Goal: Information Seeking & Learning: Learn about a topic

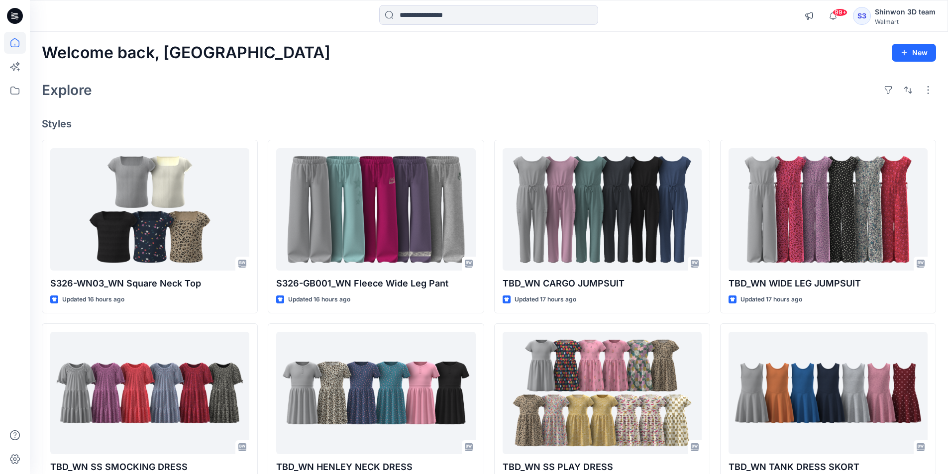
click at [224, 32] on div "Welcome back, Shinwon New Explore Styles S326-WN03_WN Square Neck Top Updated 1…" at bounding box center [489, 380] width 918 height 697
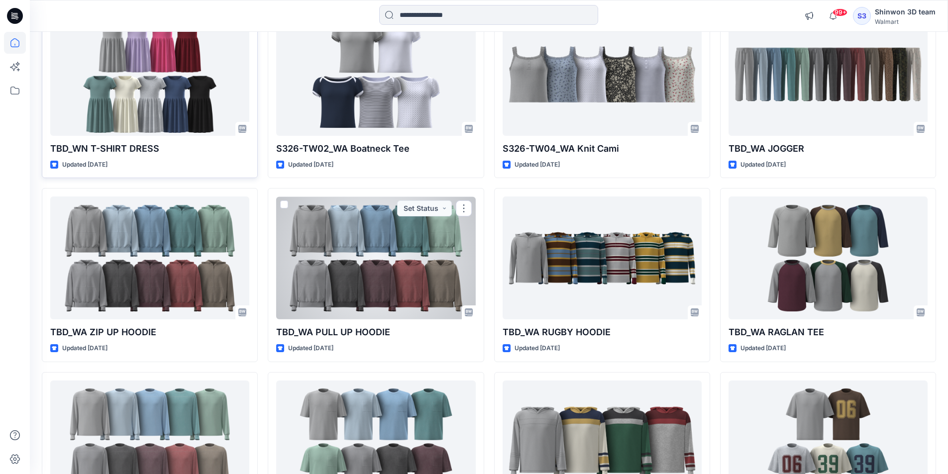
scroll to position [647, 0]
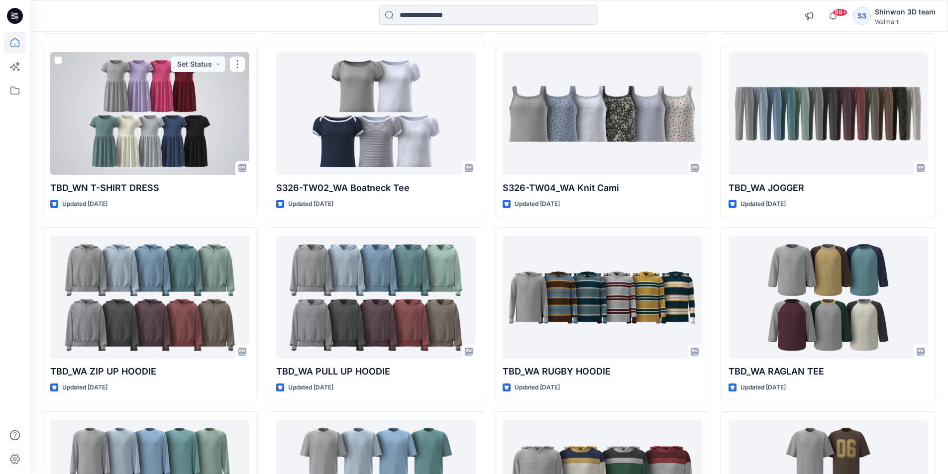
click at [123, 152] on div at bounding box center [149, 113] width 199 height 123
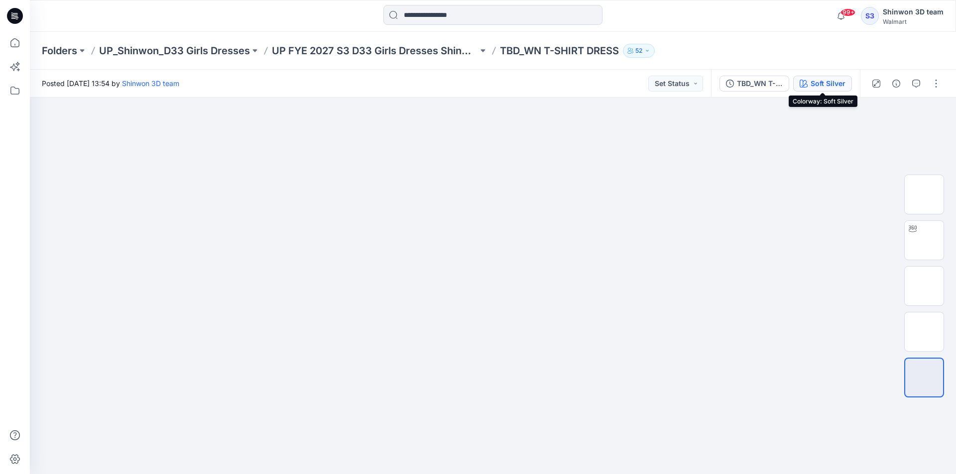
click at [837, 82] on div "Soft Silver" at bounding box center [827, 83] width 35 height 11
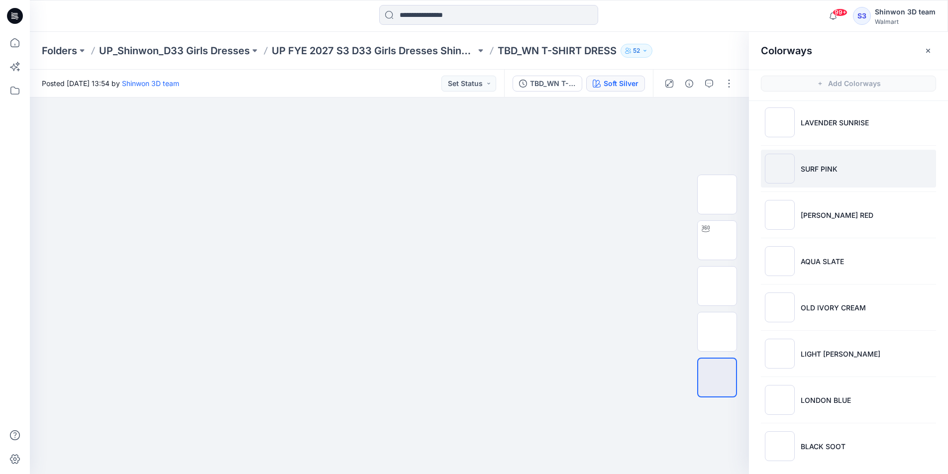
scroll to position [60, 0]
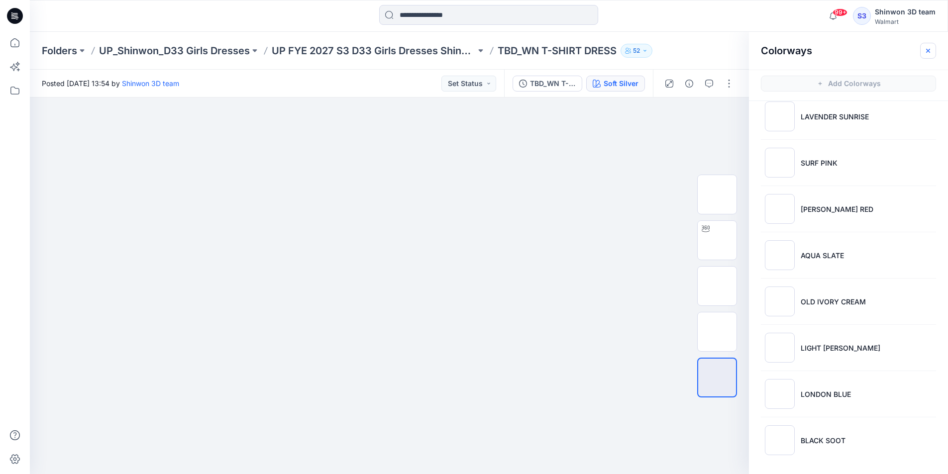
click at [931, 49] on icon "button" at bounding box center [928, 51] width 8 height 8
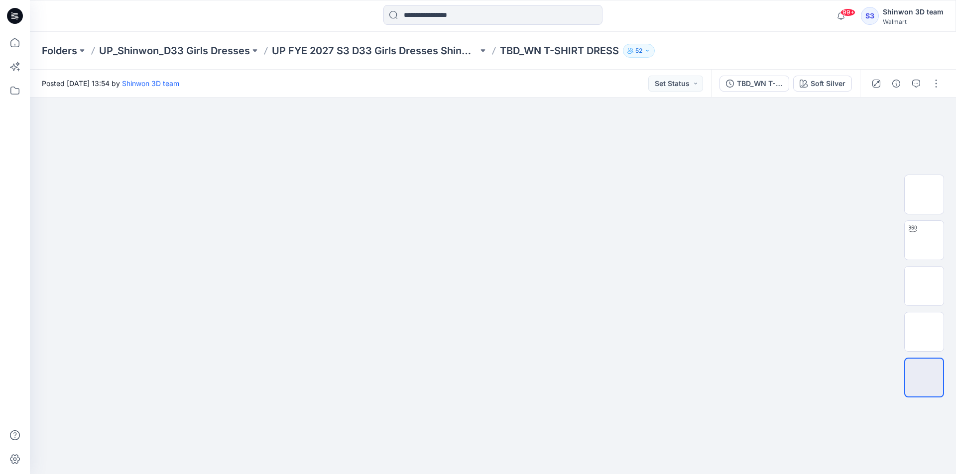
click at [404, 58] on div "Folders UP_Shinwon_D33 Girls Dresses UP FYE 2027 S3 D33 Girls Dresses Shinwon T…" at bounding box center [493, 51] width 926 height 38
click at [420, 54] on p "UP FYE 2027 S3 D33 Girls Dresses Shinwon" at bounding box center [375, 51] width 206 height 14
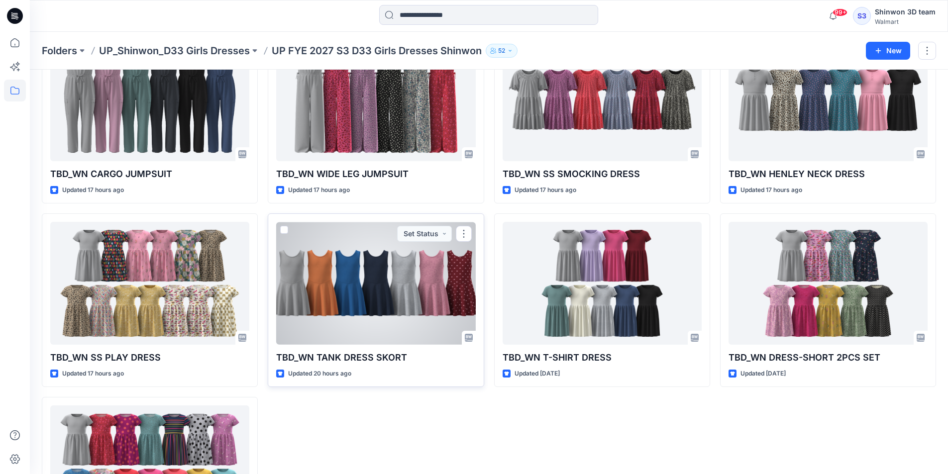
scroll to position [100, 0]
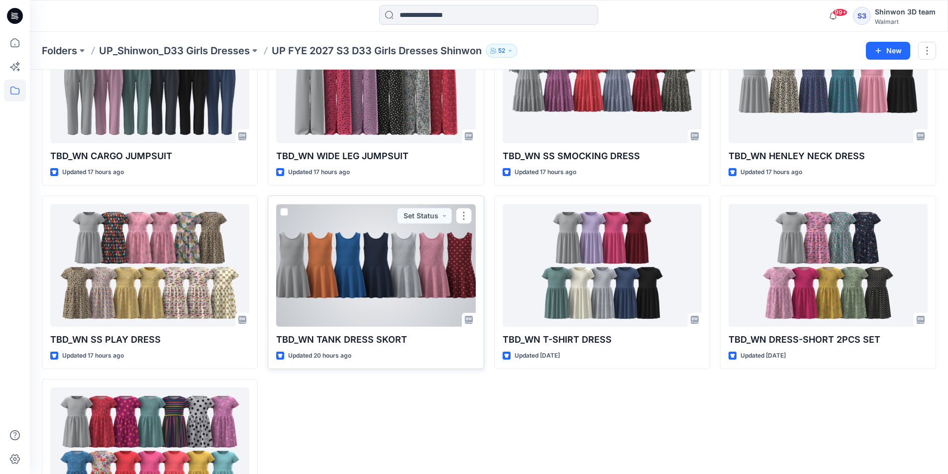
click at [367, 289] on div at bounding box center [375, 265] width 199 height 123
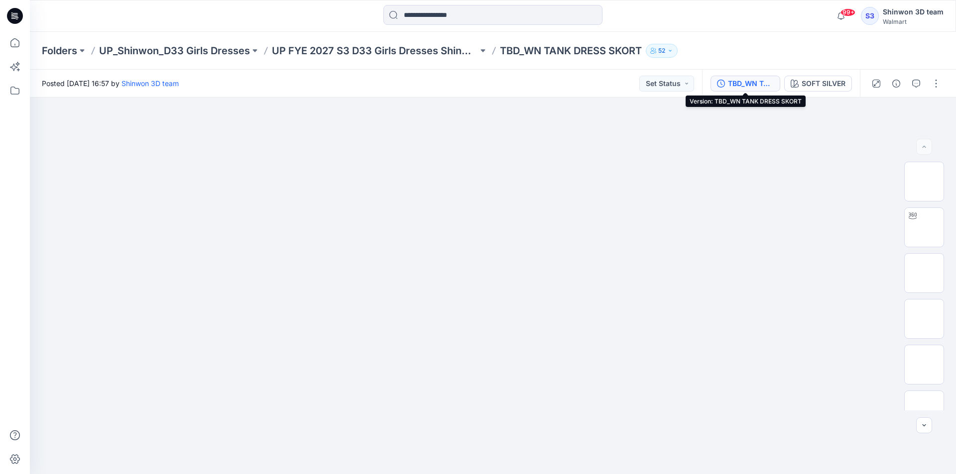
click at [730, 86] on div "TBD_WN TANK DRESS SKORT" at bounding box center [751, 83] width 46 height 11
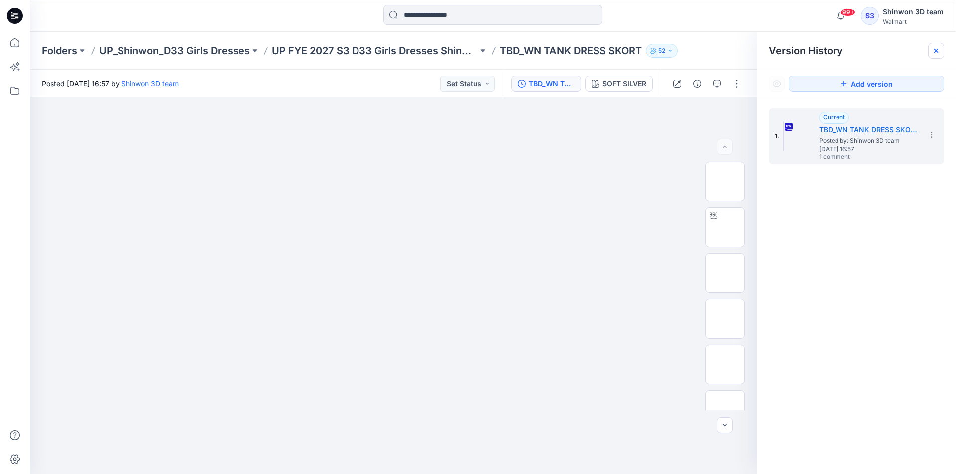
click at [938, 51] on icon at bounding box center [936, 51] width 8 height 8
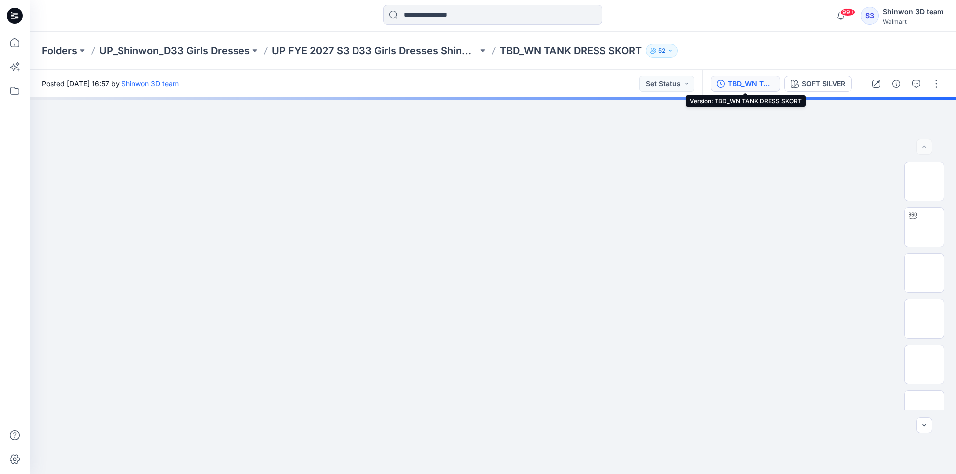
click at [760, 88] on div "TBD_WN TANK DRESS SKORT" at bounding box center [751, 83] width 46 height 11
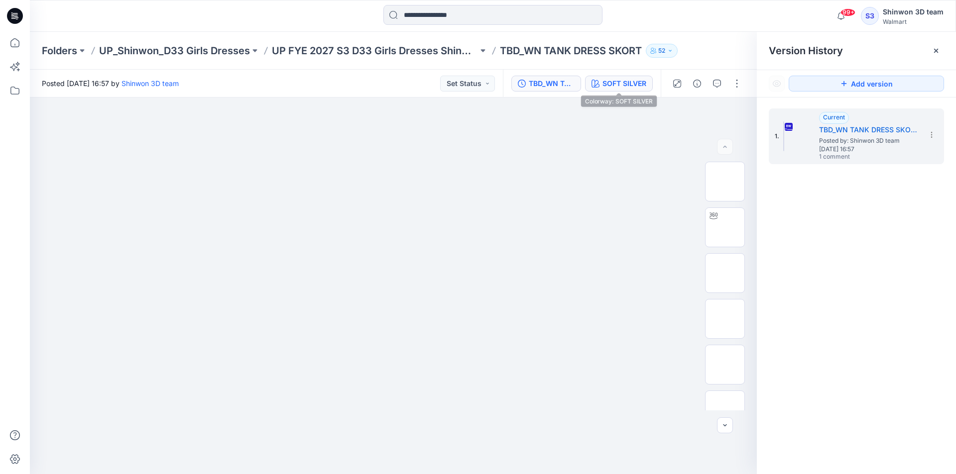
click at [604, 86] on div "SOFT SILVER" at bounding box center [624, 83] width 44 height 11
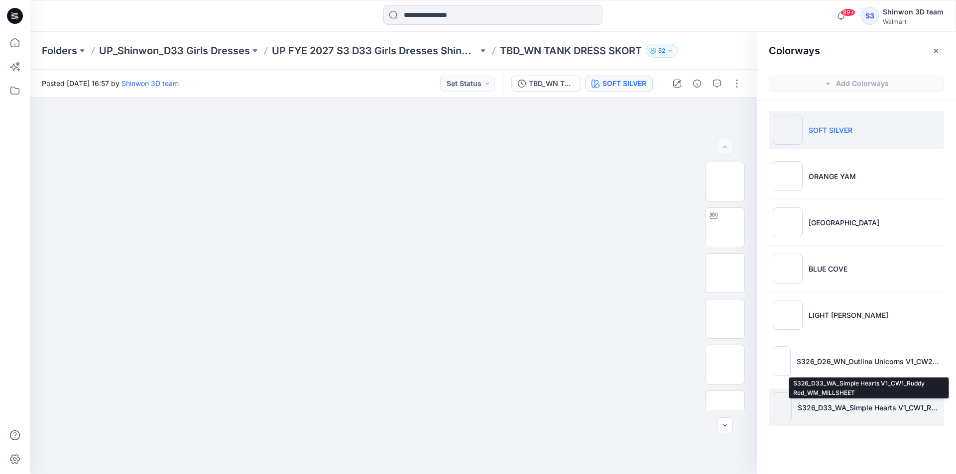
click at [818, 404] on p "S326_D33_WA_Simple Hearts V1_CW1_Ruddy Red_WM_MILLSHEET" at bounding box center [868, 408] width 142 height 10
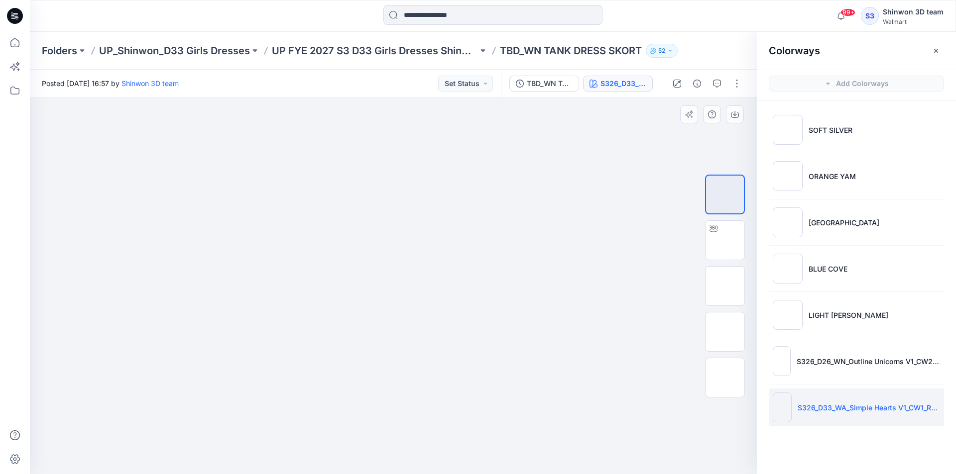
click at [645, 244] on div at bounding box center [393, 286] width 727 height 377
click at [617, 79] on div "S326_D33_WA_Simple Hearts V1_CW1_Ruddy Red_WM_MILLSHEET" at bounding box center [623, 83] width 46 height 11
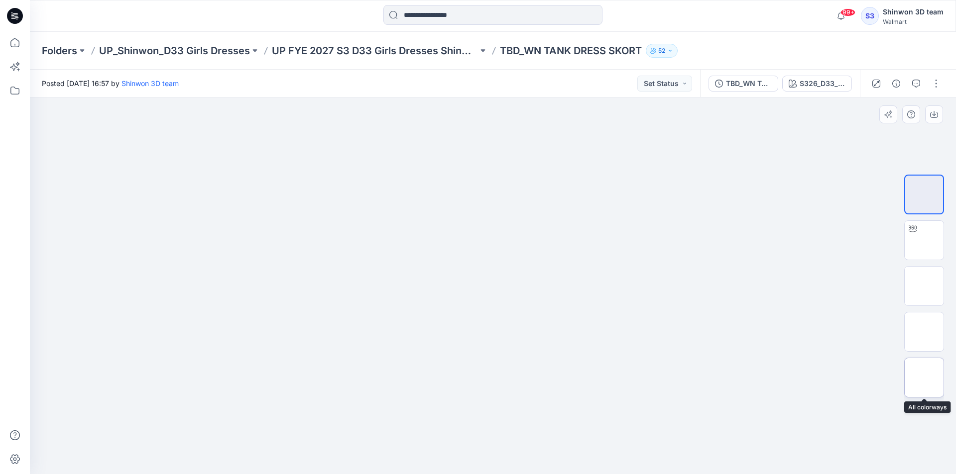
click at [924, 378] on img at bounding box center [924, 378] width 0 height 0
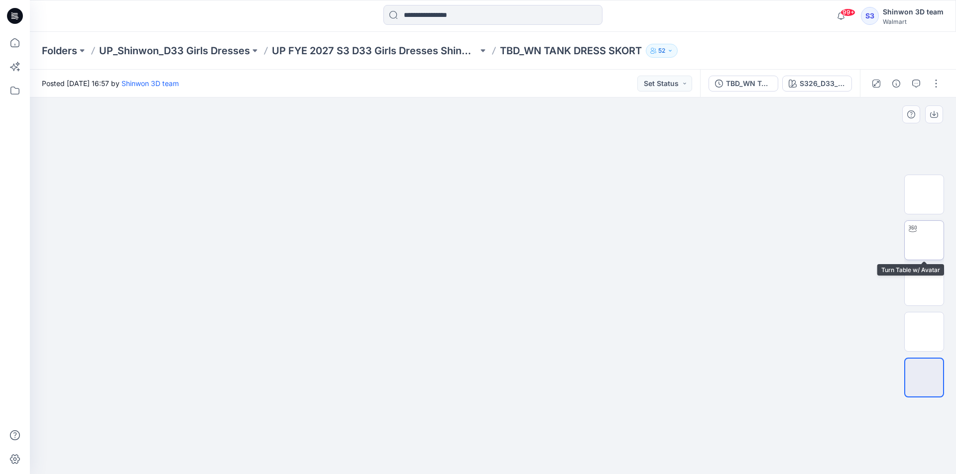
click at [924, 240] on img at bounding box center [924, 240] width 0 height 0
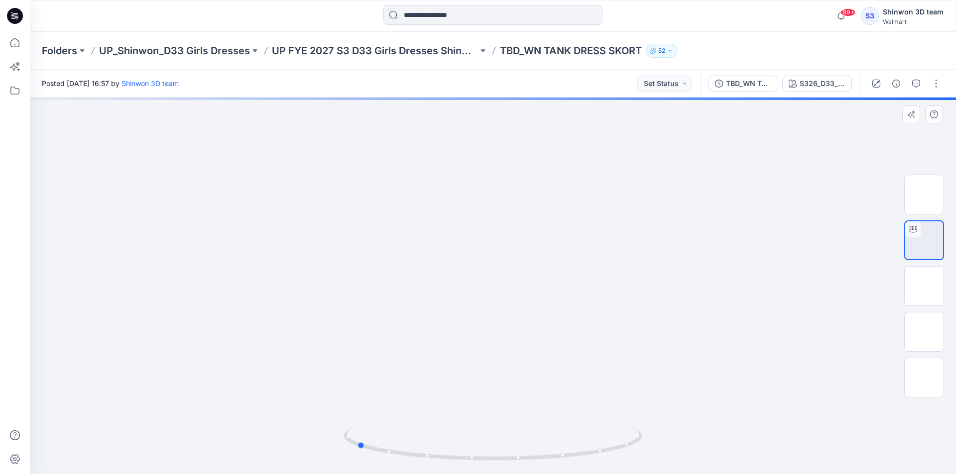
drag, startPoint x: 599, startPoint y: 450, endPoint x: 762, endPoint y: 432, distance: 163.3
click at [762, 432] on div at bounding box center [493, 286] width 926 height 377
click at [924, 332] on img at bounding box center [924, 332] width 0 height 0
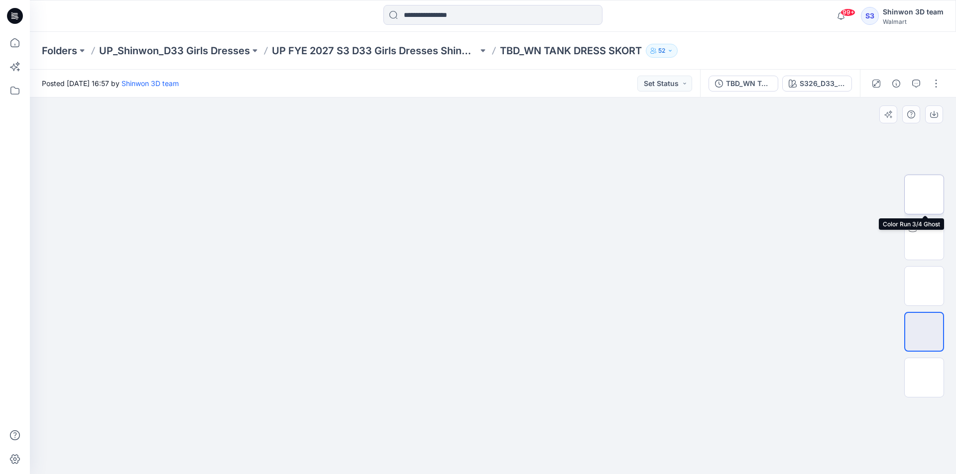
click at [924, 195] on img at bounding box center [924, 195] width 0 height 0
click at [570, 51] on p "TBD_WN TANK DRESS SKORT" at bounding box center [571, 51] width 142 height 14
click at [785, 191] on div at bounding box center [493, 286] width 926 height 377
click at [658, 446] on div at bounding box center [493, 286] width 926 height 377
